Goal: Transaction & Acquisition: Purchase product/service

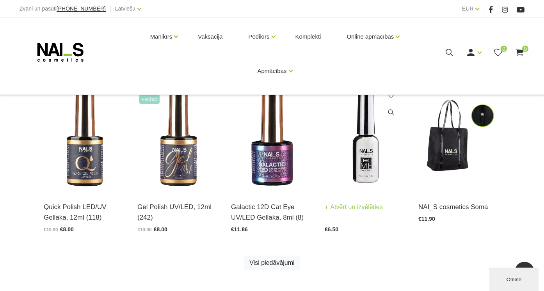
scroll to position [363, 0]
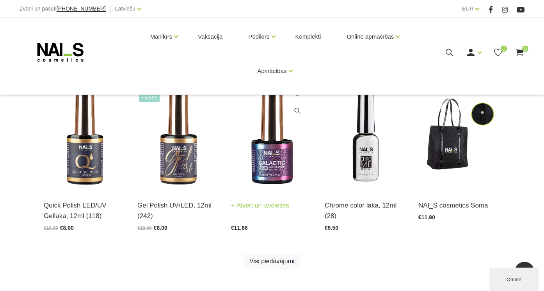
click at [263, 205] on link "Atvērt un izvēlēties" at bounding box center [260, 205] width 58 height 11
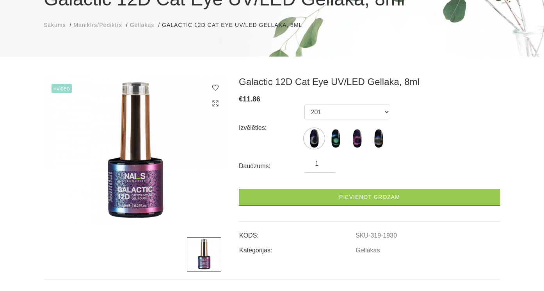
scroll to position [85, 0]
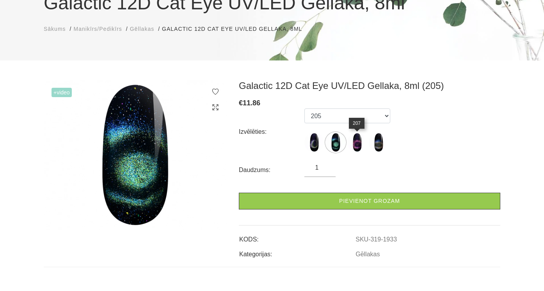
click at [357, 144] on img at bounding box center [357, 143] width 20 height 20
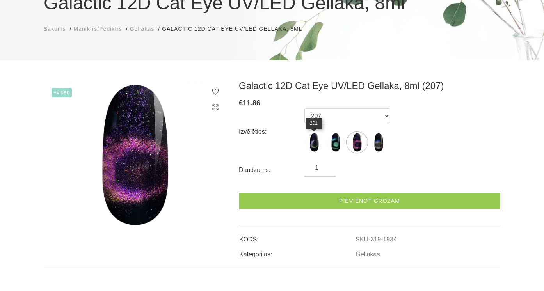
click at [310, 148] on img at bounding box center [314, 143] width 20 height 20
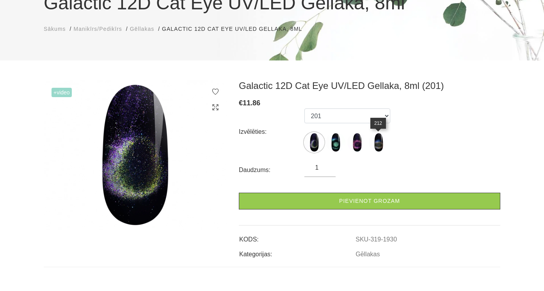
click at [377, 147] on img at bounding box center [379, 143] width 20 height 20
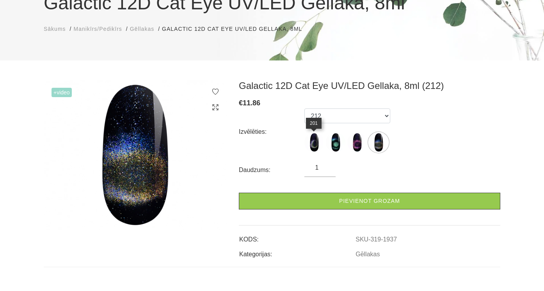
click at [318, 143] on img at bounding box center [314, 143] width 20 height 20
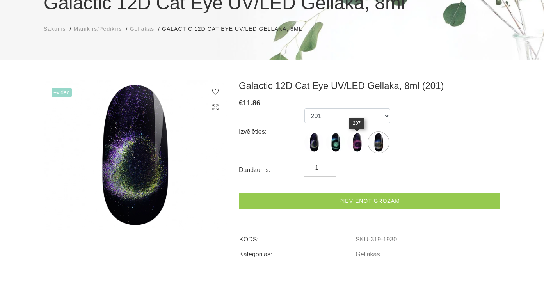
click at [352, 146] on img at bounding box center [357, 143] width 20 height 20
select select "1934"
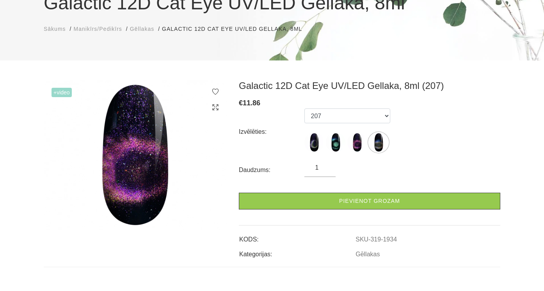
click at [152, 27] on span "Gēllakas" at bounding box center [142, 29] width 24 height 6
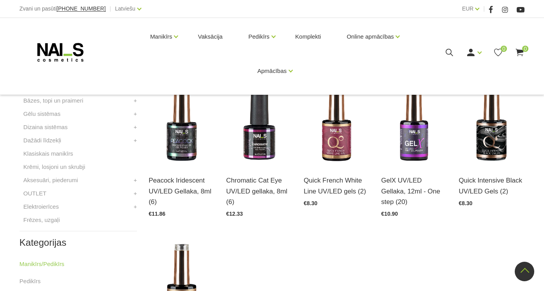
scroll to position [325, 0]
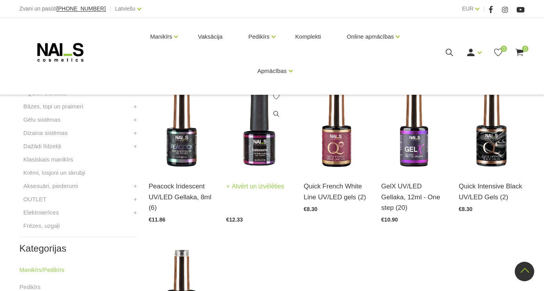
click at [265, 169] on img at bounding box center [259, 126] width 66 height 91
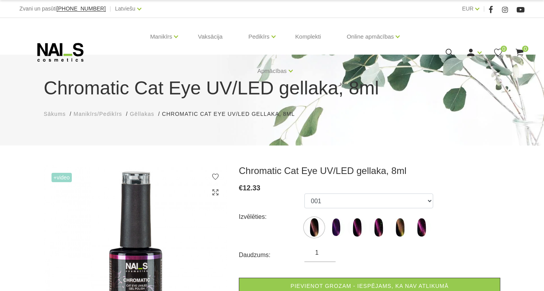
click at [447, 51] on icon at bounding box center [449, 53] width 10 height 10
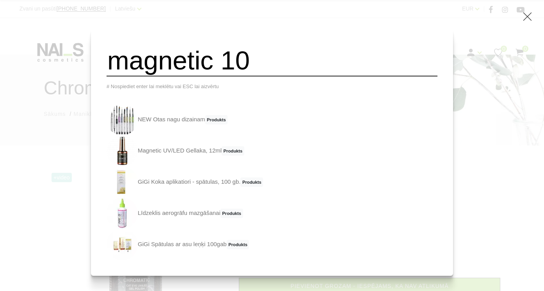
type input "magnetic 10"
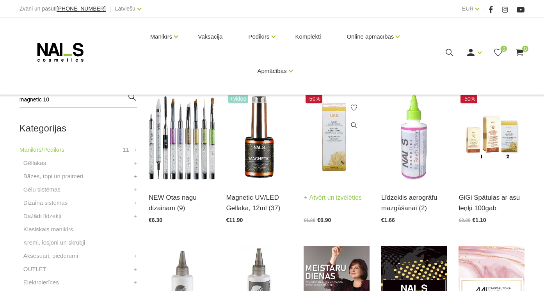
scroll to position [162, 0]
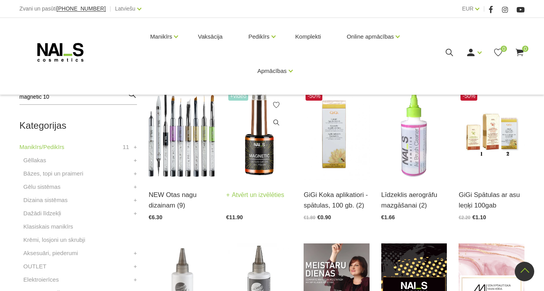
click at [254, 170] on img at bounding box center [259, 134] width 66 height 91
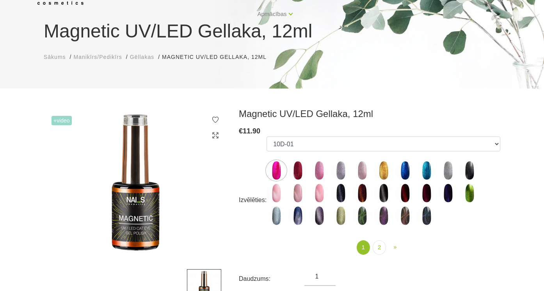
scroll to position [59, 0]
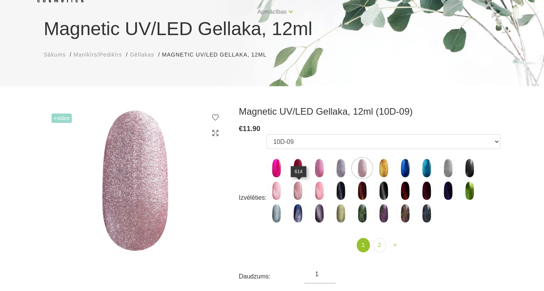
click at [299, 187] on img at bounding box center [298, 191] width 20 height 20
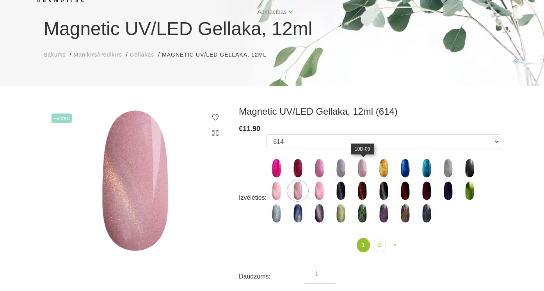
click at [362, 172] on img at bounding box center [362, 168] width 20 height 20
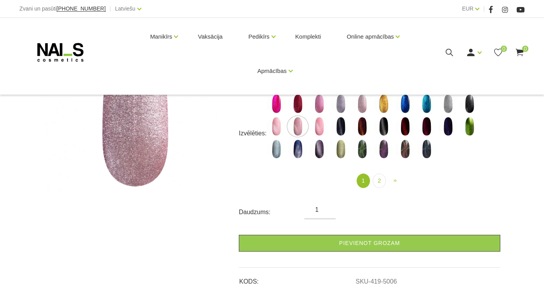
scroll to position [124, 0]
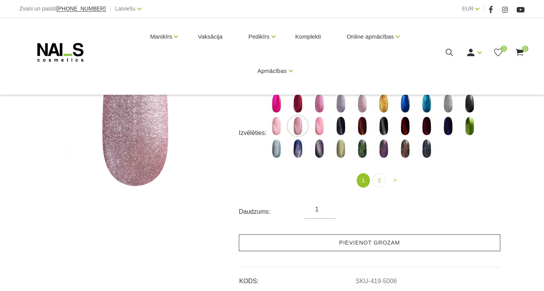
click at [384, 242] on link "Pievienot grozam" at bounding box center [369, 242] width 261 height 17
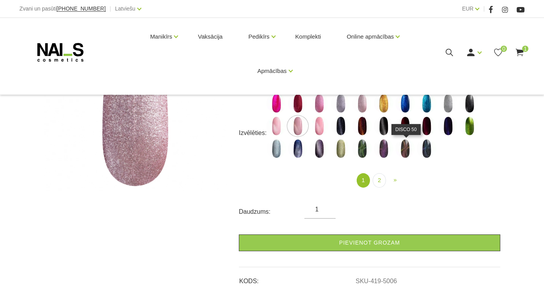
click at [409, 152] on img at bounding box center [405, 149] width 20 height 20
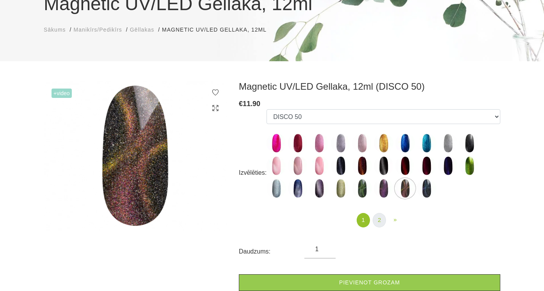
scroll to position [82, 0]
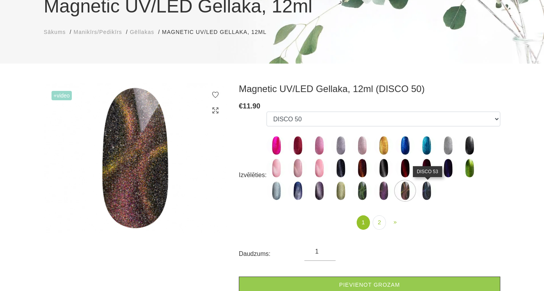
click at [429, 191] on img at bounding box center [427, 191] width 20 height 20
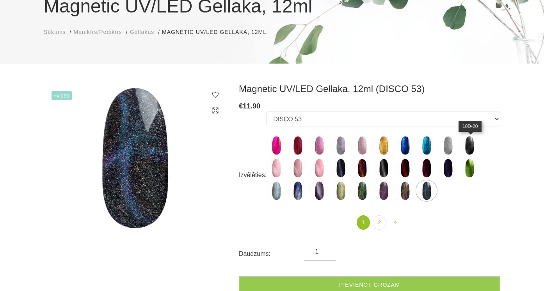
click at [474, 145] on img at bounding box center [470, 146] width 20 height 20
select select "5114"
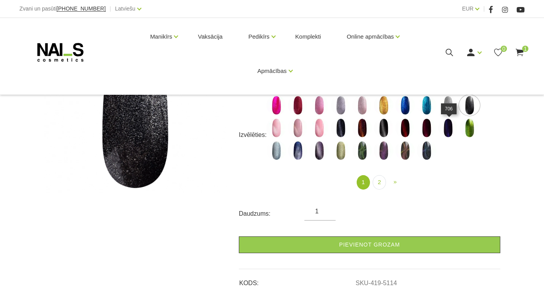
scroll to position [122, 0]
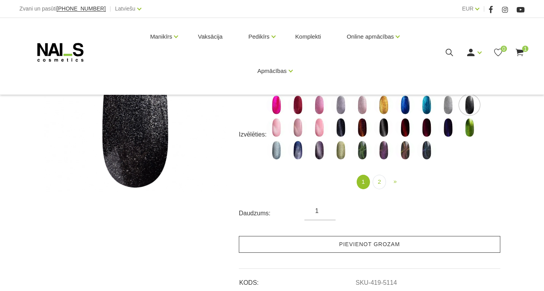
click at [391, 242] on link "Pievienot grozam" at bounding box center [369, 244] width 261 height 17
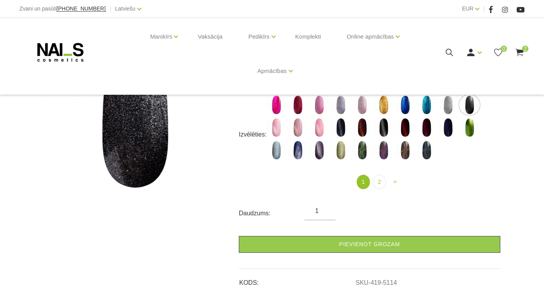
click at [451, 50] on icon at bounding box center [449, 53] width 10 height 10
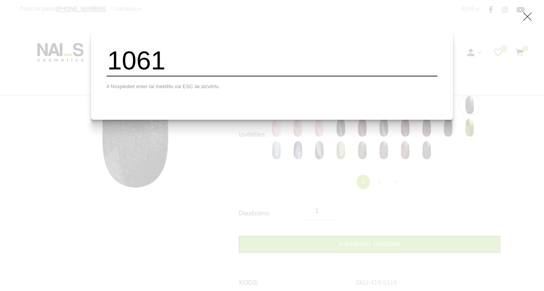
type input "1061"
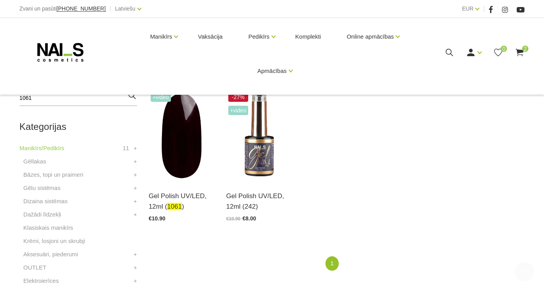
scroll to position [171, 0]
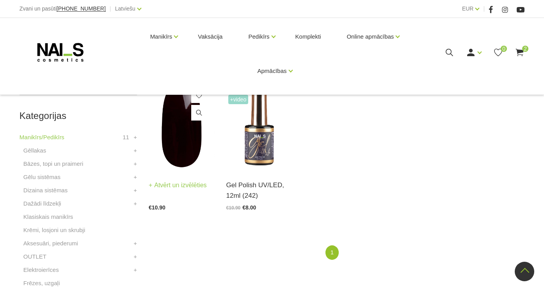
click at [195, 145] on img at bounding box center [182, 125] width 66 height 91
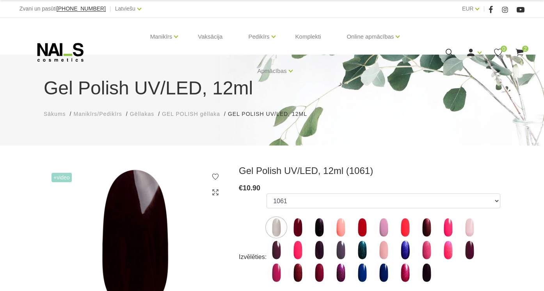
select select "5585"
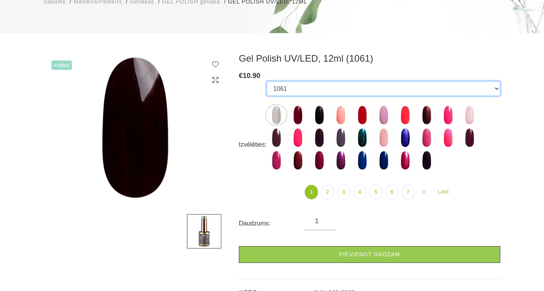
scroll to position [125, 0]
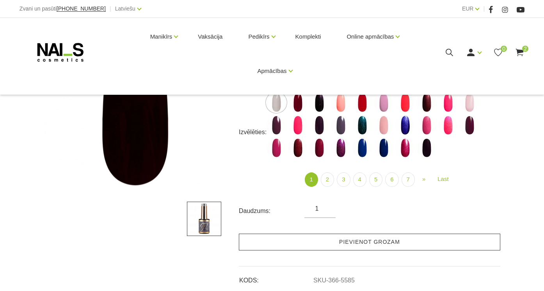
click at [289, 242] on link "Pievienot grozam" at bounding box center [369, 242] width 261 height 17
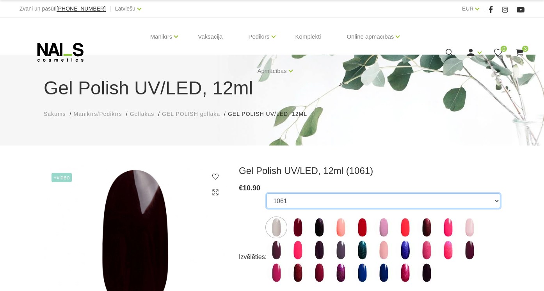
scroll to position [0, 0]
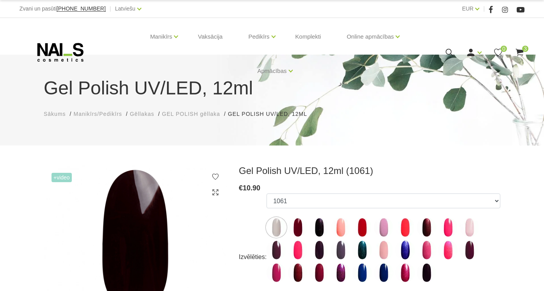
click at [449, 48] on icon at bounding box center [449, 53] width 10 height 10
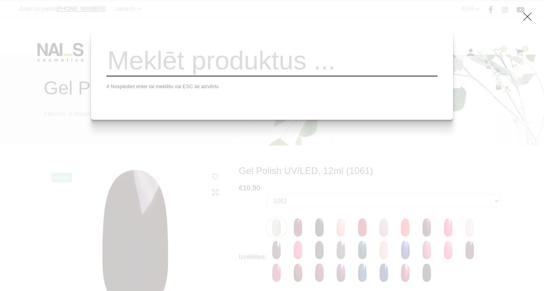
type input "a"
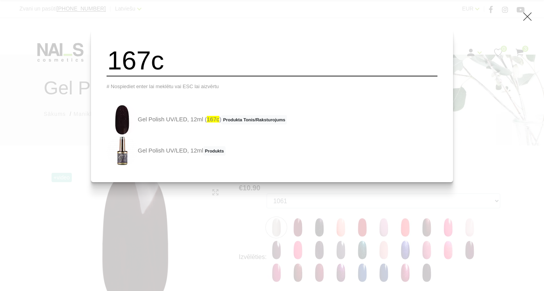
type input "167c"
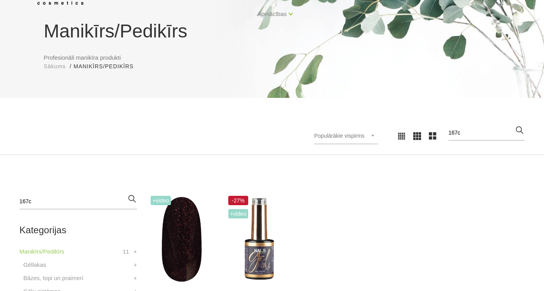
scroll to position [58, 0]
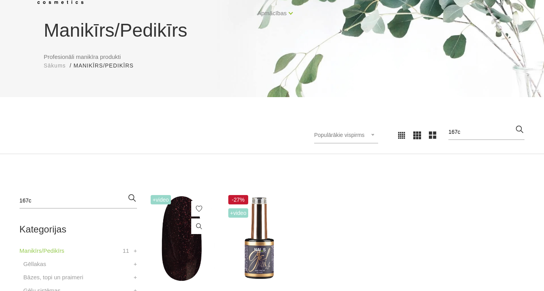
click at [199, 228] on icon at bounding box center [199, 226] width 8 height 8
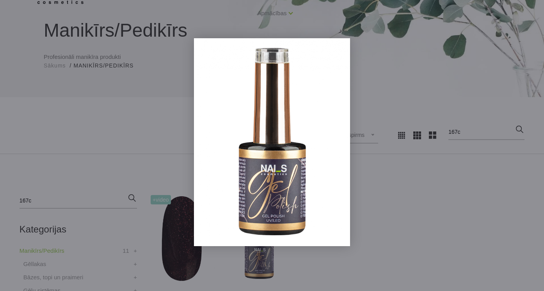
click at [350, 49] on div "Gel Polish UV/LED, 12ml € 10.90 Izvēlēties: 1078 1081 001g 001n 003c 008b 011n …" at bounding box center [272, 142] width 156 height 208
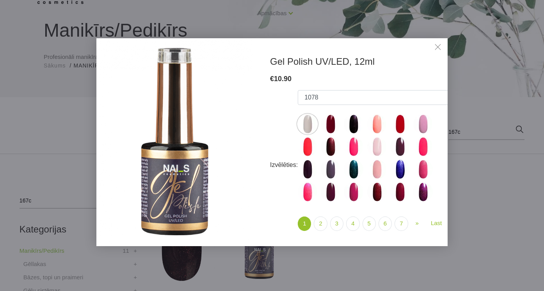
click at [438, 43] on link "Close" at bounding box center [438, 48] width 12 height 12
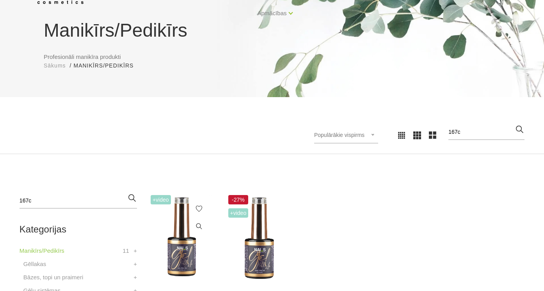
scroll to position [118, 0]
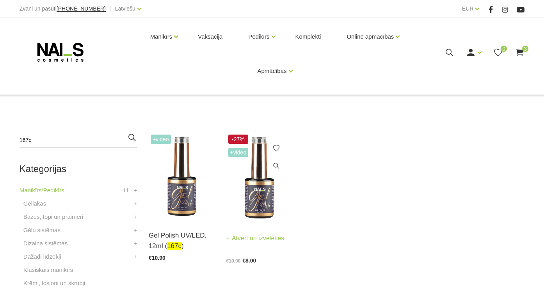
click at [253, 208] on img at bounding box center [259, 178] width 66 height 91
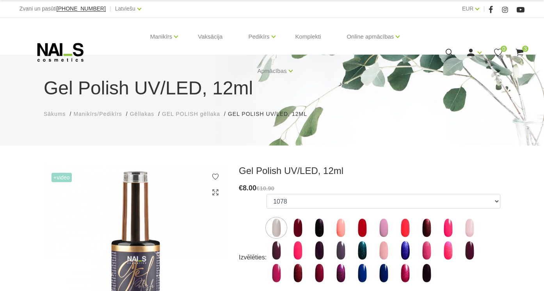
scroll to position [57, 0]
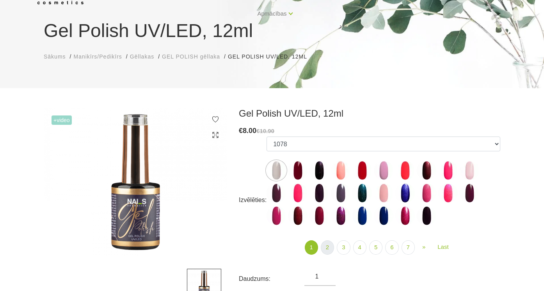
click at [324, 247] on link "2" at bounding box center [327, 247] width 13 height 14
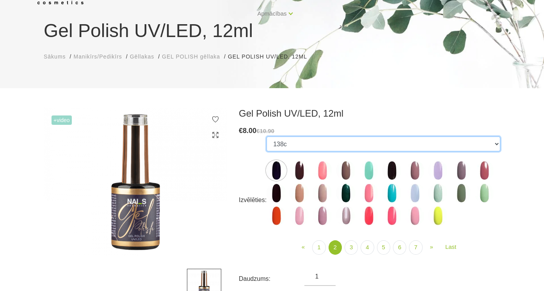
select select "4049"
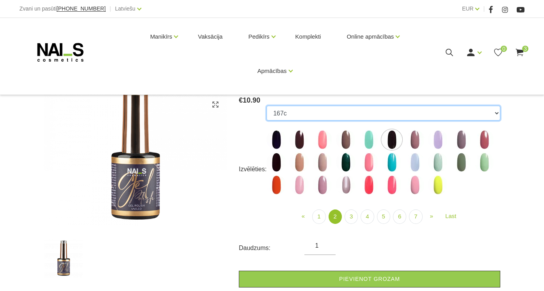
scroll to position [115, 0]
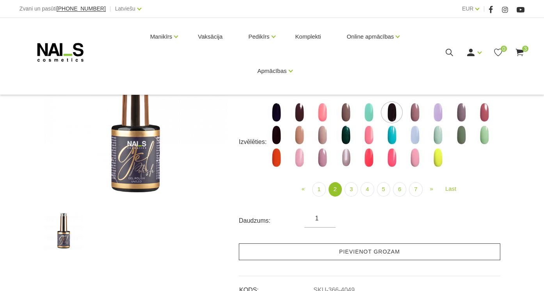
click at [296, 250] on link "Pievienot grozam" at bounding box center [369, 251] width 261 height 17
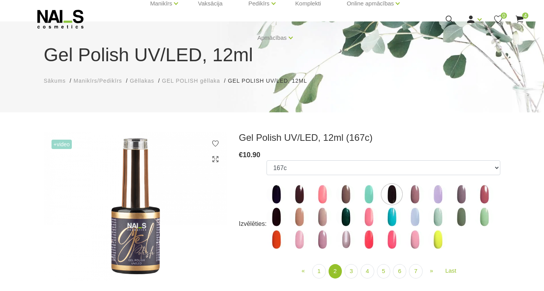
scroll to position [21, 0]
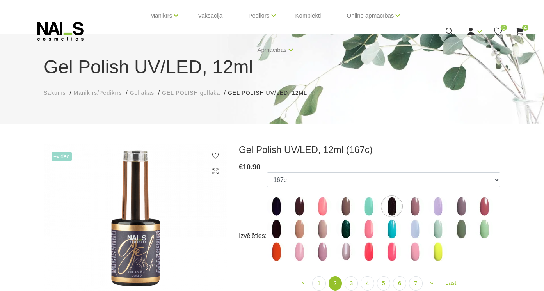
click at [449, 28] on use at bounding box center [449, 31] width 7 height 7
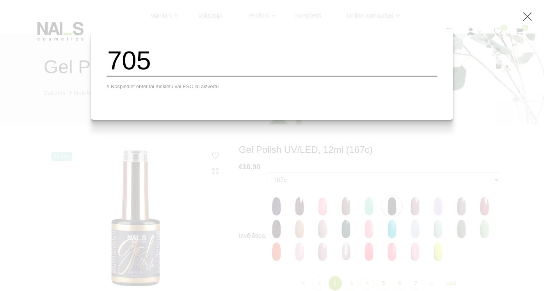
type input "705"
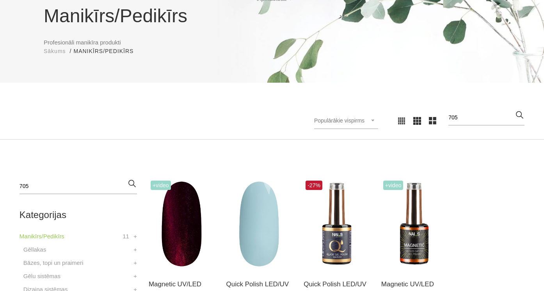
scroll to position [95, 0]
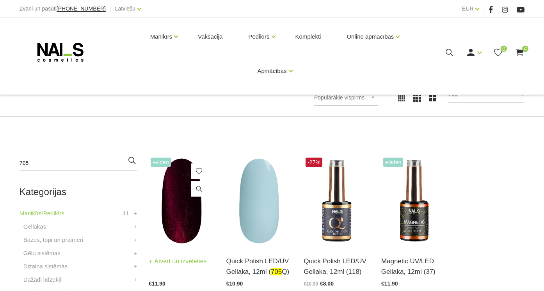
click at [193, 184] on link at bounding box center [199, 189] width 16 height 16
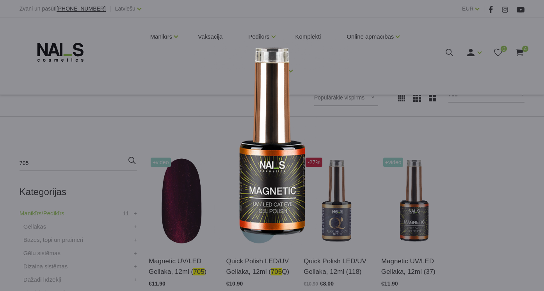
click at [174, 190] on body "Zvani un pasūti +37120446646 | Latviešu Latviešu Russian English EUR EUR | Mani…" at bounding box center [272, 50] width 544 height 291
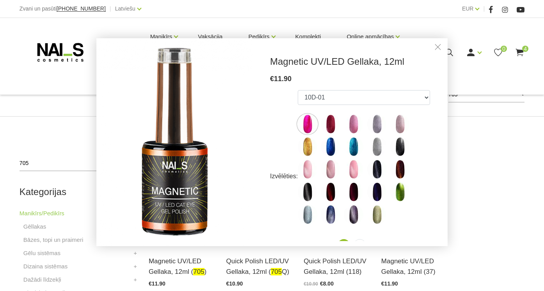
click at [435, 48] on link "Close" at bounding box center [438, 48] width 12 height 12
click at [436, 43] on link "Close" at bounding box center [438, 48] width 12 height 12
click at [435, 46] on link "Close" at bounding box center [438, 48] width 12 height 12
click at [437, 47] on link "Close" at bounding box center [438, 48] width 12 height 12
click at [481, 131] on div "Manikīrs/Pedikīrs Profesionāli manikīra produkti Sākums Manikīrs/Pedikīrs Manik…" at bounding box center [272, 240] width 544 height 670
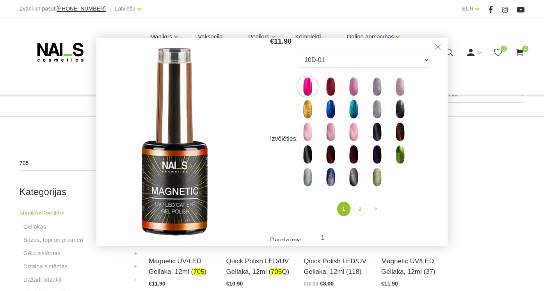
scroll to position [39, 0]
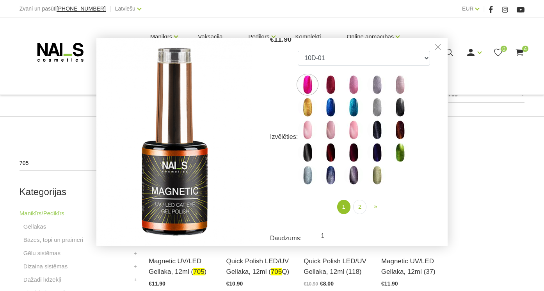
click at [438, 46] on link "Close" at bounding box center [438, 48] width 12 height 12
click at [492, 127] on div "Manikīrs/Pedikīrs Profesionāli manikīra produkti Sākums Manikīrs/Pedikīrs Manik…" at bounding box center [272, 240] width 544 height 670
click at [488, 129] on div "Manikīrs/Pedikīrs Profesionāli manikīra produkti Sākums Manikīrs/Pedikīrs Manik…" at bounding box center [272, 240] width 544 height 670
click at [195, 273] on h3 "Magnetic UV/LED Gellaka, 12ml ( 705 )" at bounding box center [182, 266] width 66 height 21
click at [184, 262] on link "Atvērt un izvēlēties" at bounding box center [178, 261] width 58 height 11
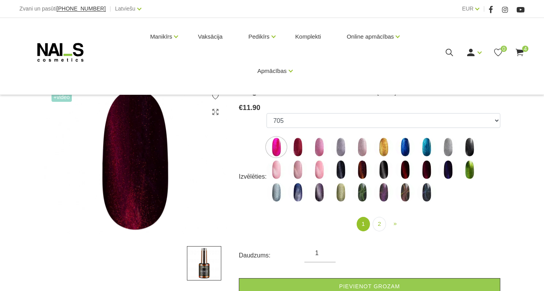
scroll to position [109, 0]
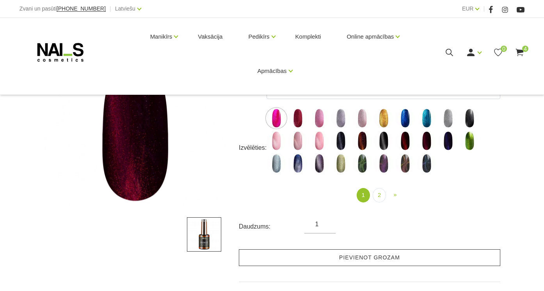
click at [356, 258] on link "Pievienot grozam" at bounding box center [369, 257] width 261 height 17
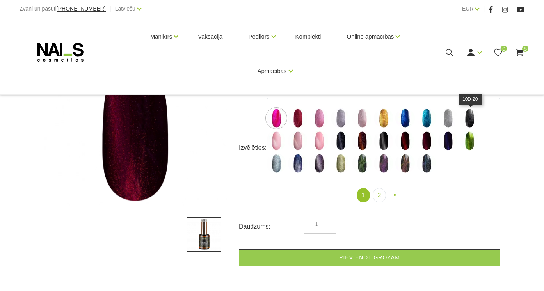
click at [472, 122] on img at bounding box center [470, 118] width 20 height 20
select select "5114"
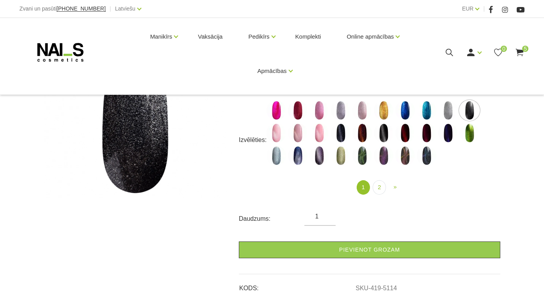
scroll to position [117, 0]
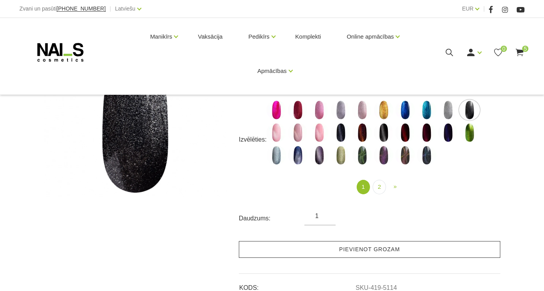
click at [332, 256] on link "Pievienot grozam" at bounding box center [369, 249] width 261 height 17
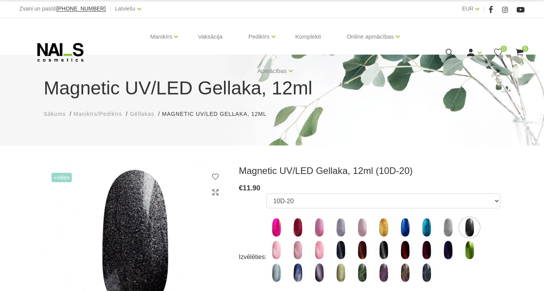
scroll to position [0, 0]
click at [449, 51] on icon at bounding box center [449, 53] width 10 height 10
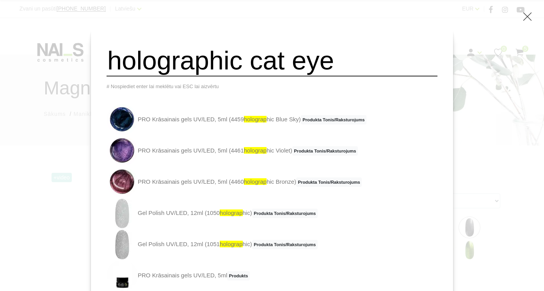
type input "holographic cat eye"
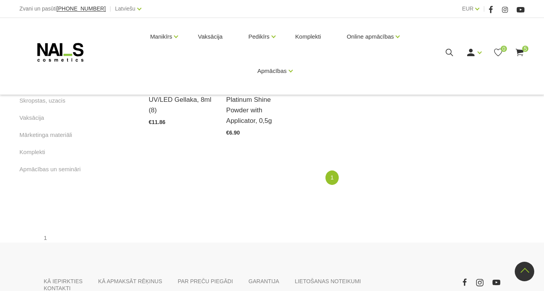
scroll to position [437, 0]
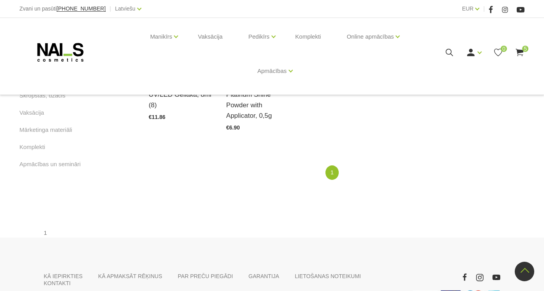
click at [451, 50] on use at bounding box center [449, 52] width 7 height 7
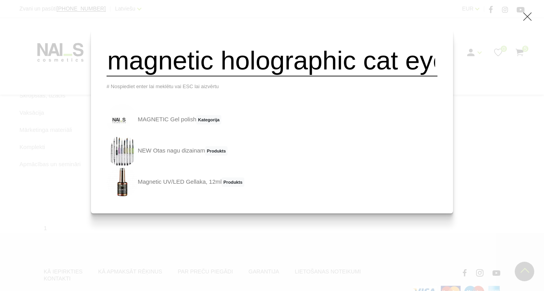
type input "magnetic holographic cat eye"
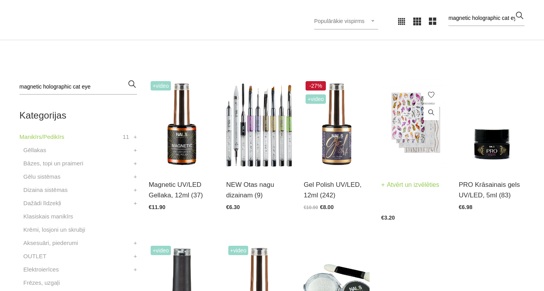
scroll to position [183, 0]
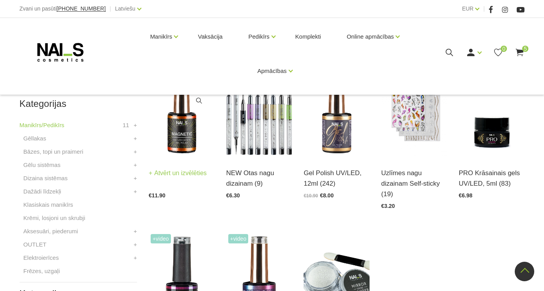
click at [183, 129] on img at bounding box center [182, 112] width 66 height 91
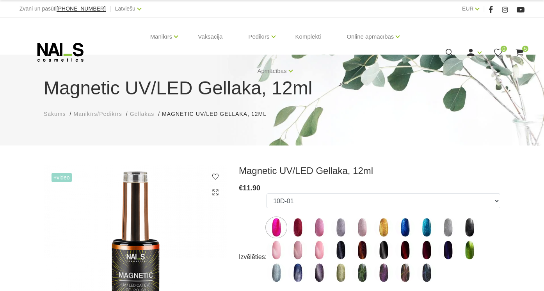
click at [305, 190] on div "€ 11.90" at bounding box center [369, 188] width 261 height 11
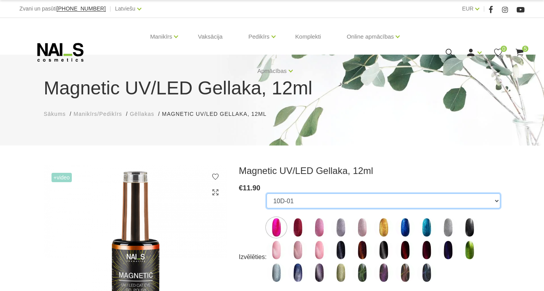
select select "5191"
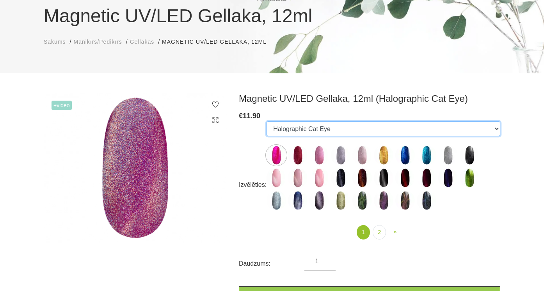
scroll to position [73, 0]
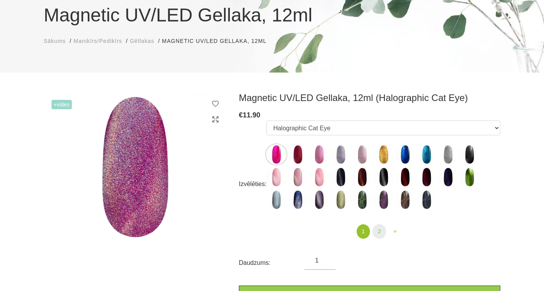
click at [382, 228] on link "2" at bounding box center [379, 231] width 13 height 14
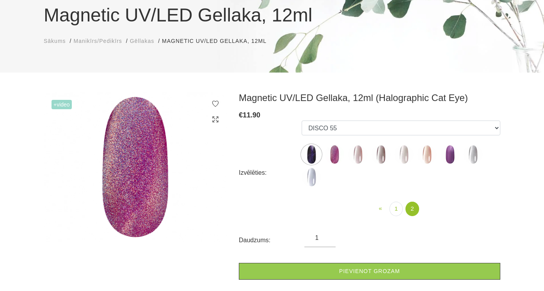
click at [471, 157] on img at bounding box center [473, 155] width 20 height 20
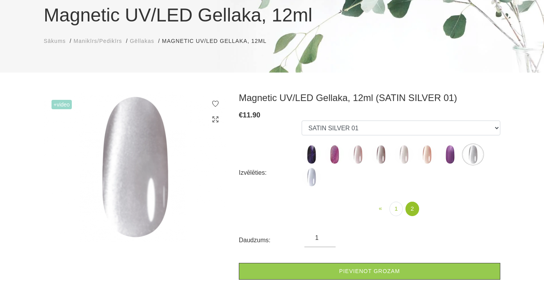
click at [451, 154] on img at bounding box center [450, 155] width 20 height 20
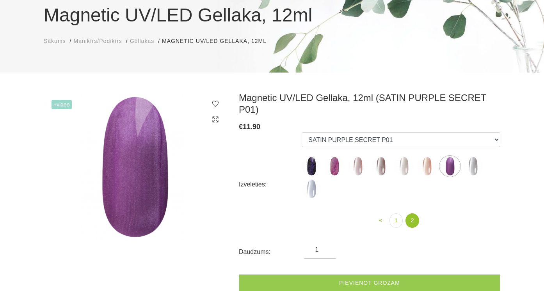
click at [433, 156] on img at bounding box center [427, 166] width 20 height 20
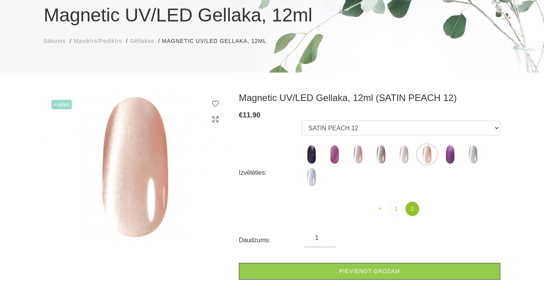
click at [405, 153] on img at bounding box center [404, 155] width 20 height 20
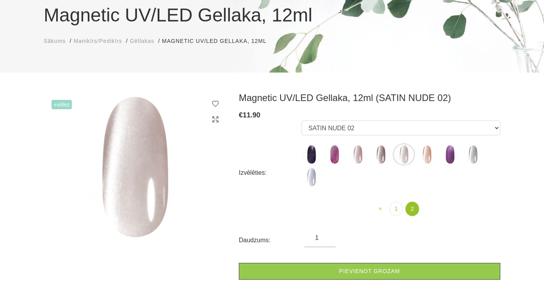
click at [380, 153] on img at bounding box center [381, 155] width 20 height 20
click at [359, 153] on img at bounding box center [358, 155] width 20 height 20
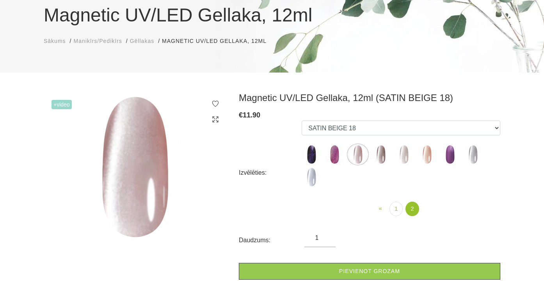
click at [338, 153] on img at bounding box center [335, 155] width 20 height 20
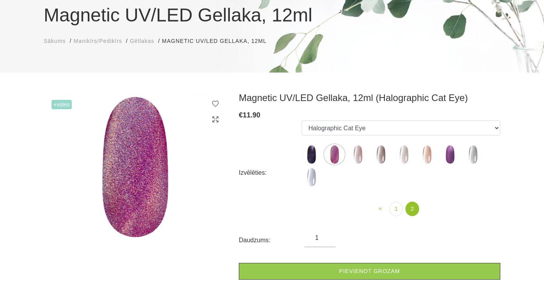
click at [312, 150] on img at bounding box center [312, 155] width 20 height 20
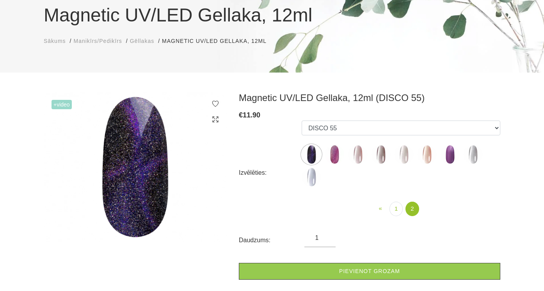
click at [304, 154] on img at bounding box center [312, 155] width 20 height 20
click at [312, 154] on img at bounding box center [312, 155] width 20 height 20
click at [355, 153] on img at bounding box center [358, 155] width 20 height 20
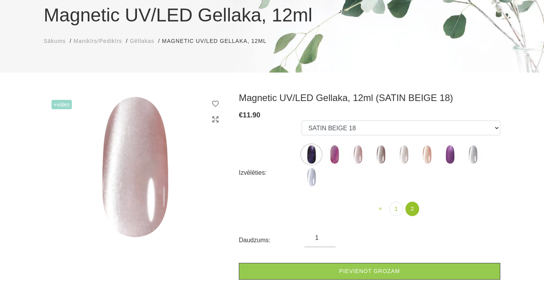
click at [332, 153] on img at bounding box center [335, 155] width 20 height 20
select select "5191"
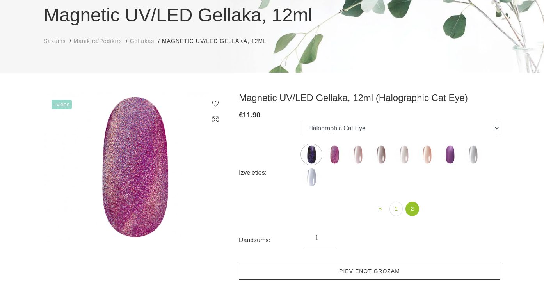
click at [353, 270] on link "Pievienot grozam" at bounding box center [369, 271] width 261 height 17
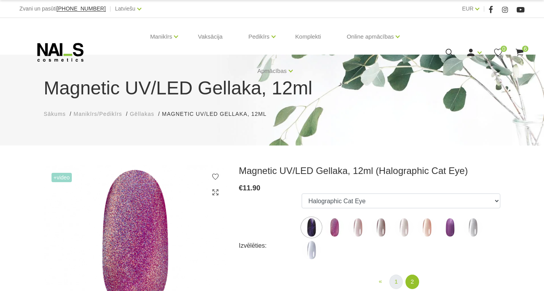
click at [394, 282] on link "1" at bounding box center [395, 282] width 13 height 14
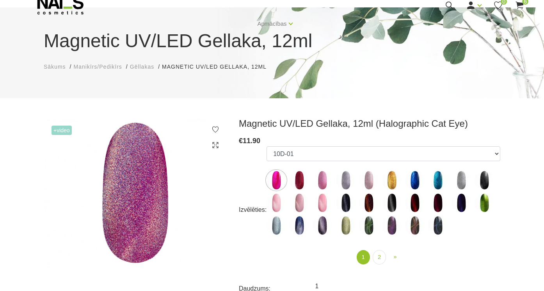
scroll to position [51, 0]
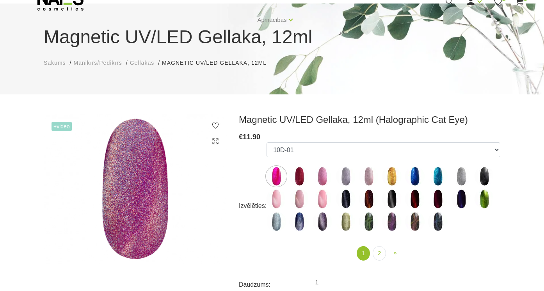
click at [415, 195] on img at bounding box center [415, 199] width 20 height 20
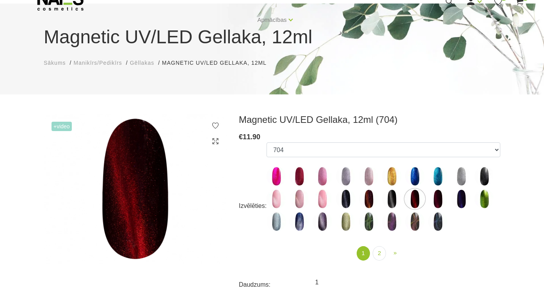
click at [438, 199] on img at bounding box center [438, 199] width 20 height 20
select select "4638"
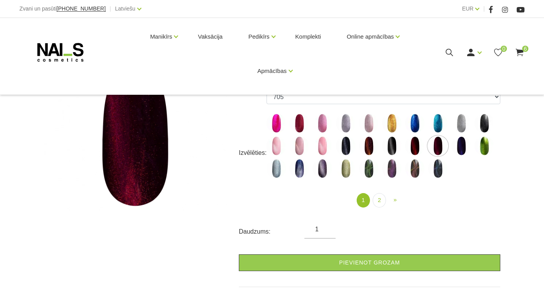
scroll to position [105, 0]
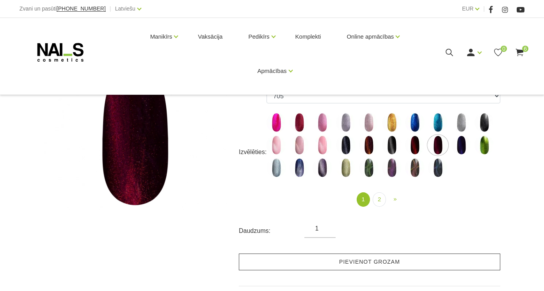
click at [362, 263] on link "Pievienot grozam" at bounding box center [369, 262] width 261 height 17
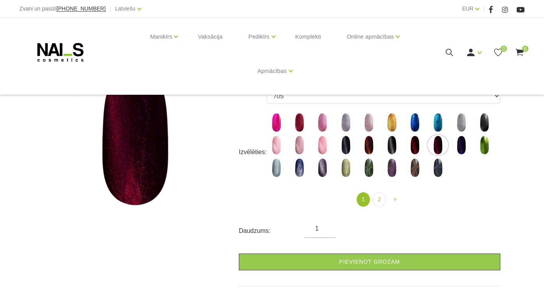
click at [523, 52] on use at bounding box center [519, 52] width 8 height 7
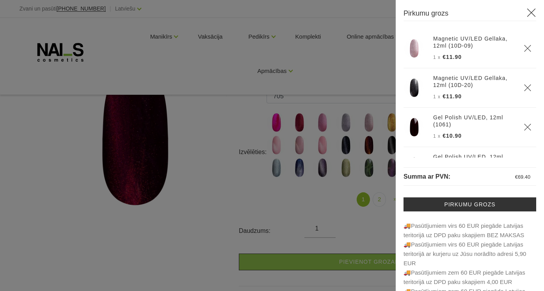
scroll to position [0, 0]
click at [531, 12] on icon at bounding box center [531, 13] width 10 height 10
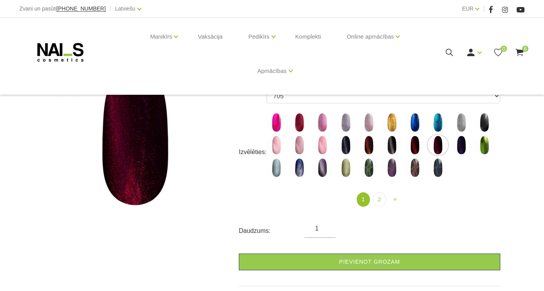
click at [523, 55] on icon at bounding box center [520, 53] width 10 height 10
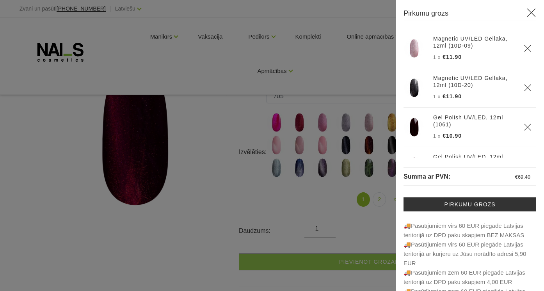
click at [330, 149] on div at bounding box center [272, 145] width 544 height 291
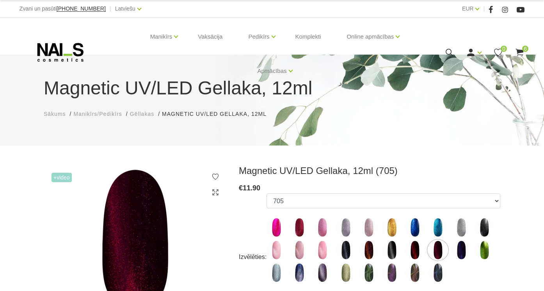
click at [518, 49] on icon at bounding box center [520, 53] width 10 height 10
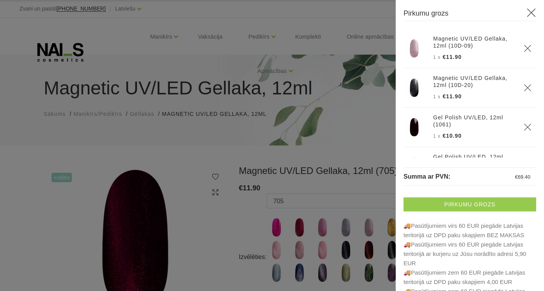
click at [439, 211] on link "Pirkumu grozs" at bounding box center [469, 204] width 133 height 14
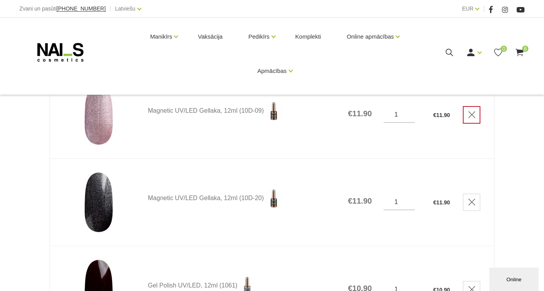
click at [464, 117] on link "Delete" at bounding box center [472, 115] width 18 height 18
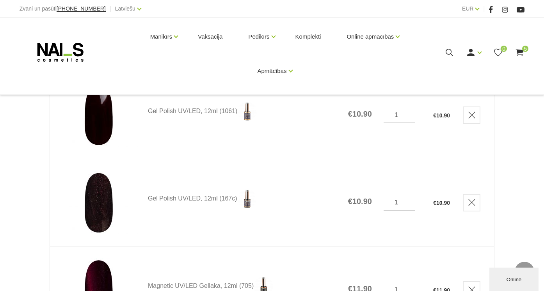
scroll to position [206, 0]
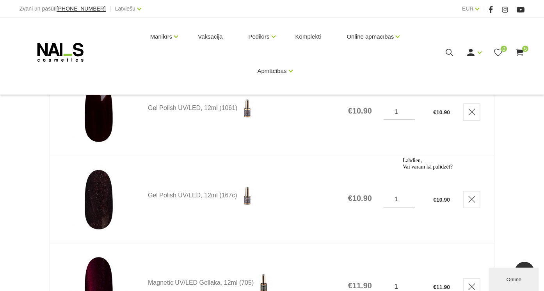
click at [499, 282] on div "Online" at bounding box center [513, 280] width 37 height 6
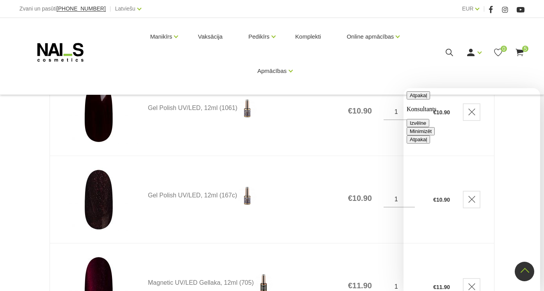
click at [383, 248] on td "1" at bounding box center [399, 286] width 50 height 87
click at [435, 127] on button "Minimizēt" at bounding box center [420, 131] width 28 height 8
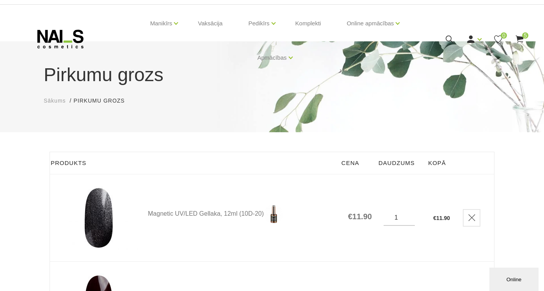
scroll to position [12, 0]
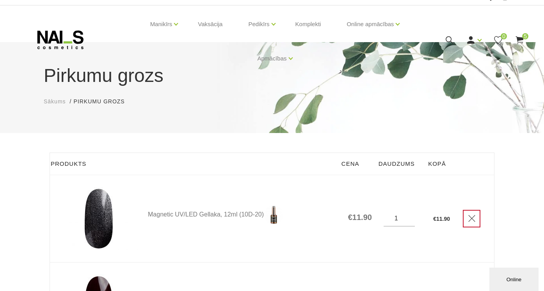
click at [472, 224] on link "Delete" at bounding box center [472, 219] width 18 height 18
